Goal: Information Seeking & Learning: Learn about a topic

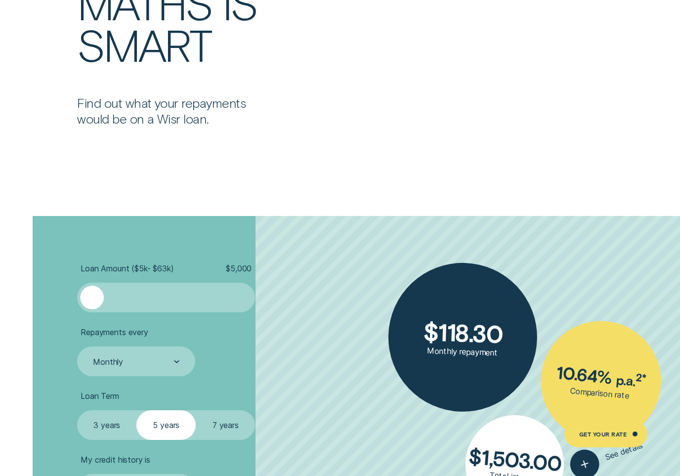
scroll to position [1957, 0]
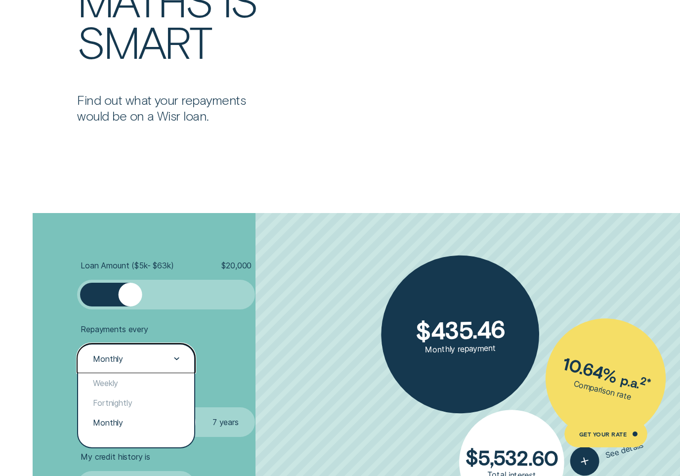
click at [130, 398] on div "Fortnightly" at bounding box center [136, 403] width 116 height 20
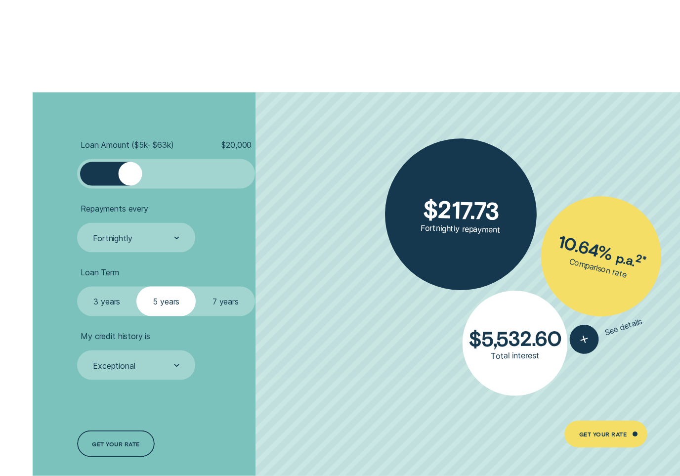
scroll to position [2081, 0]
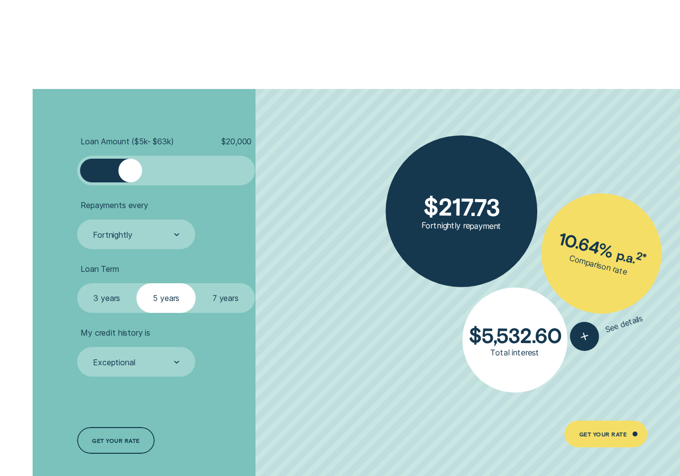
click at [230, 298] on label "7 years" at bounding box center [225, 298] width 59 height 30
click at [196, 283] on input "7 years" at bounding box center [196, 283] width 0 height 0
radio input "true"
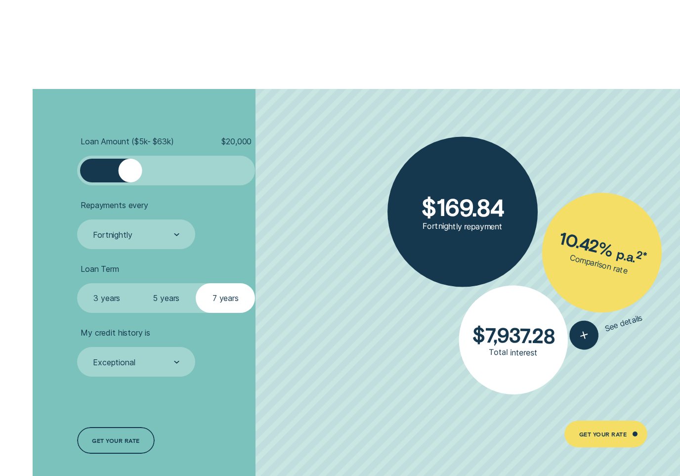
click at [171, 299] on label "5 years" at bounding box center [165, 298] width 59 height 30
click at [136, 283] on input "5 years" at bounding box center [136, 283] width 0 height 0
radio input "true"
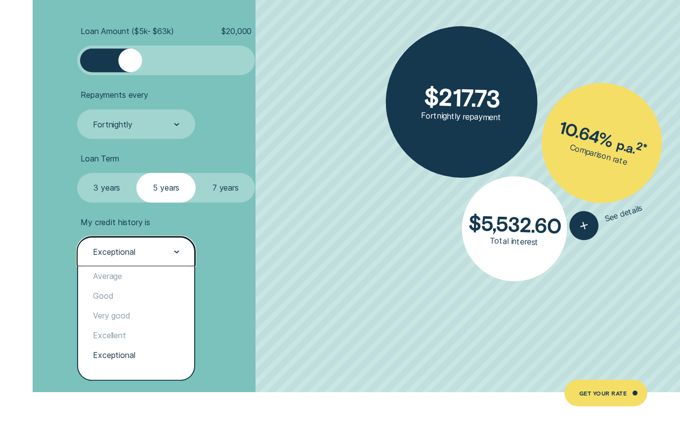
scroll to position [2198, 0]
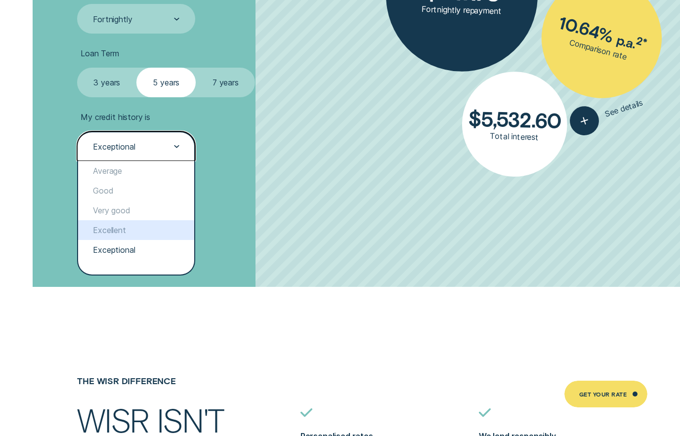
click at [117, 230] on div "Excellent" at bounding box center [136, 230] width 116 height 20
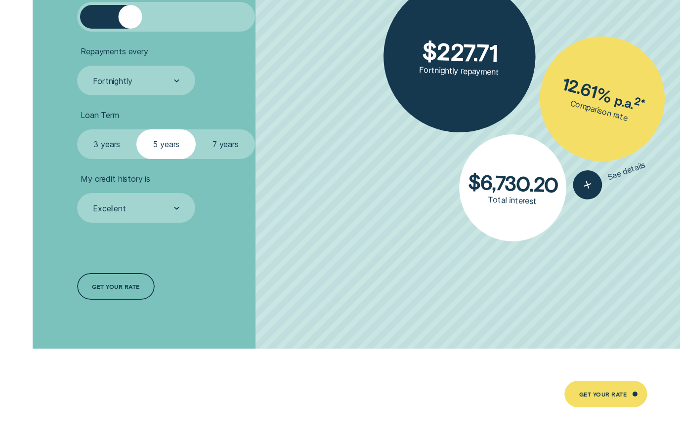
scroll to position [2134, 0]
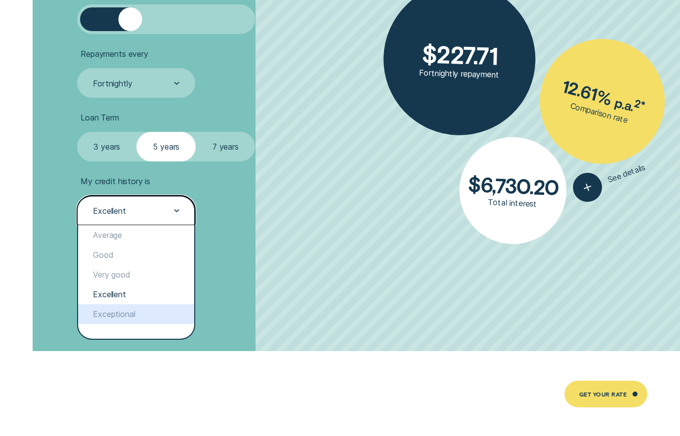
click at [135, 321] on div "Exceptional" at bounding box center [136, 314] width 116 height 20
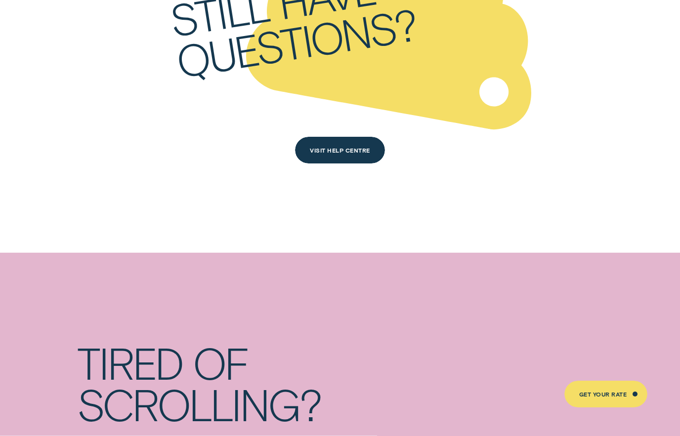
scroll to position [5153, 0]
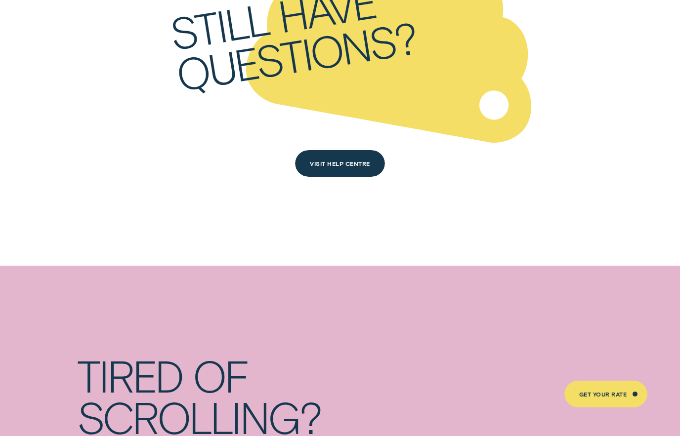
click at [335, 163] on div "Visit Help Centre" at bounding box center [340, 165] width 60 height 5
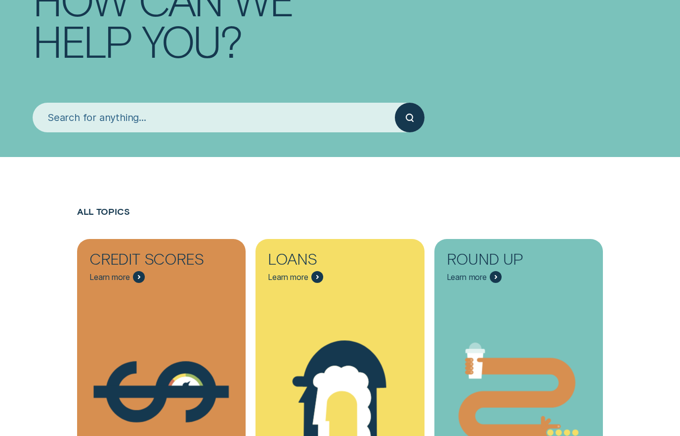
scroll to position [147, 0]
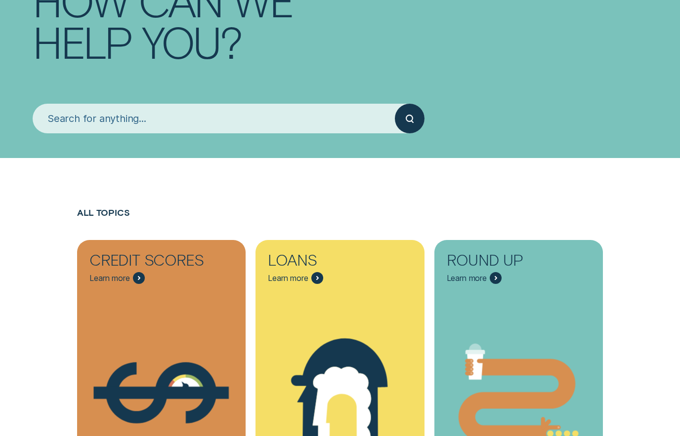
click at [293, 122] on input "search" at bounding box center [214, 119] width 362 height 30
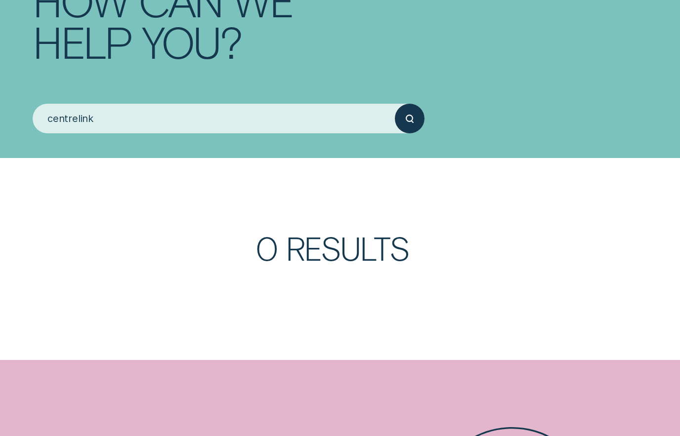
click at [409, 118] on button "submit" at bounding box center [410, 119] width 30 height 30
click at [121, 122] on input "centrelink" at bounding box center [214, 119] width 362 height 30
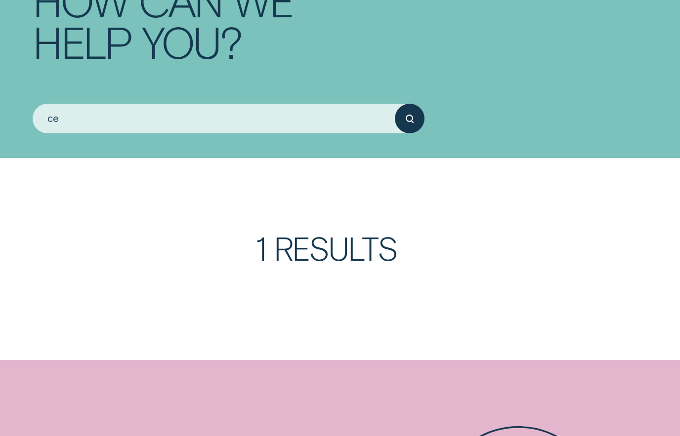
type input "c"
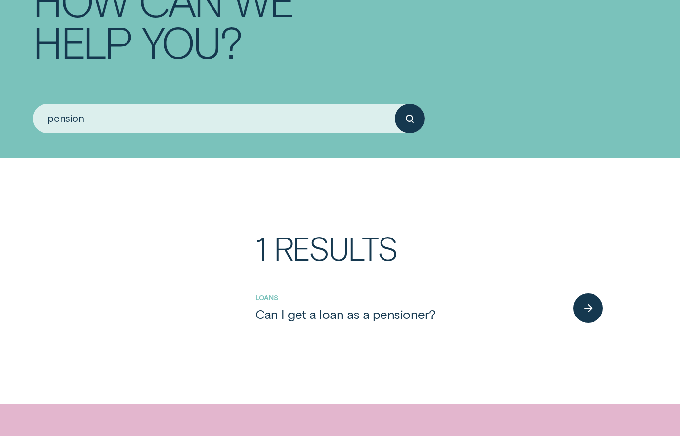
type input "pension"
click at [409, 118] on button "submit" at bounding box center [410, 119] width 30 height 30
click at [591, 313] on div "button" at bounding box center [588, 309] width 30 height 30
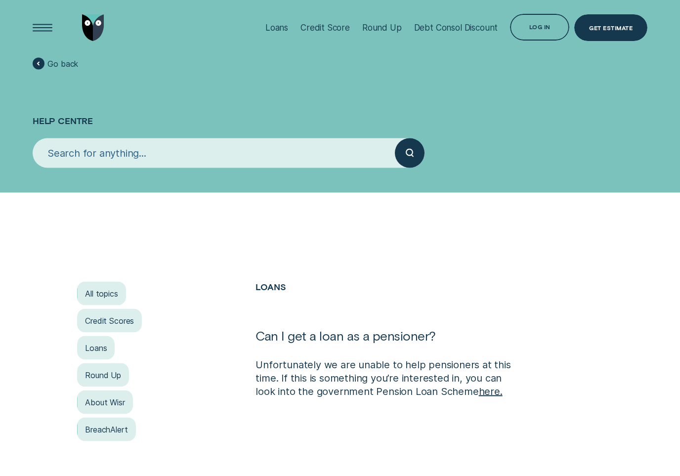
scroll to position [2, 0]
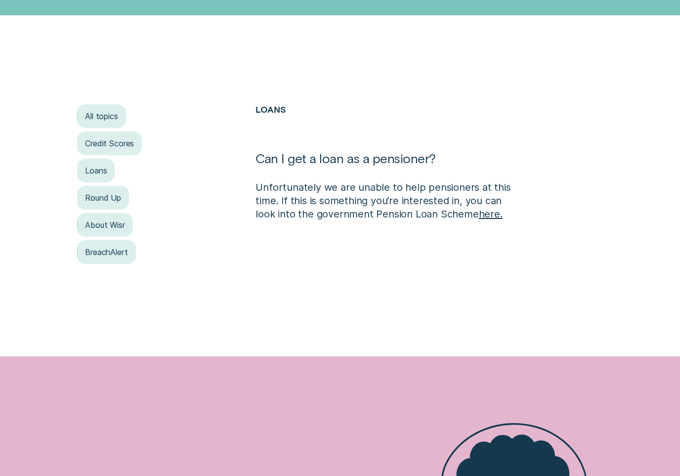
click at [489, 219] on link "here." at bounding box center [491, 214] width 24 height 12
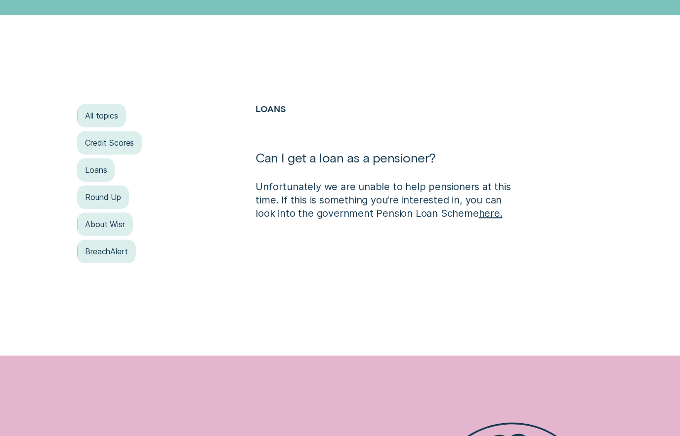
scroll to position [218, 0]
